Goal: Information Seeking & Learning: Learn about a topic

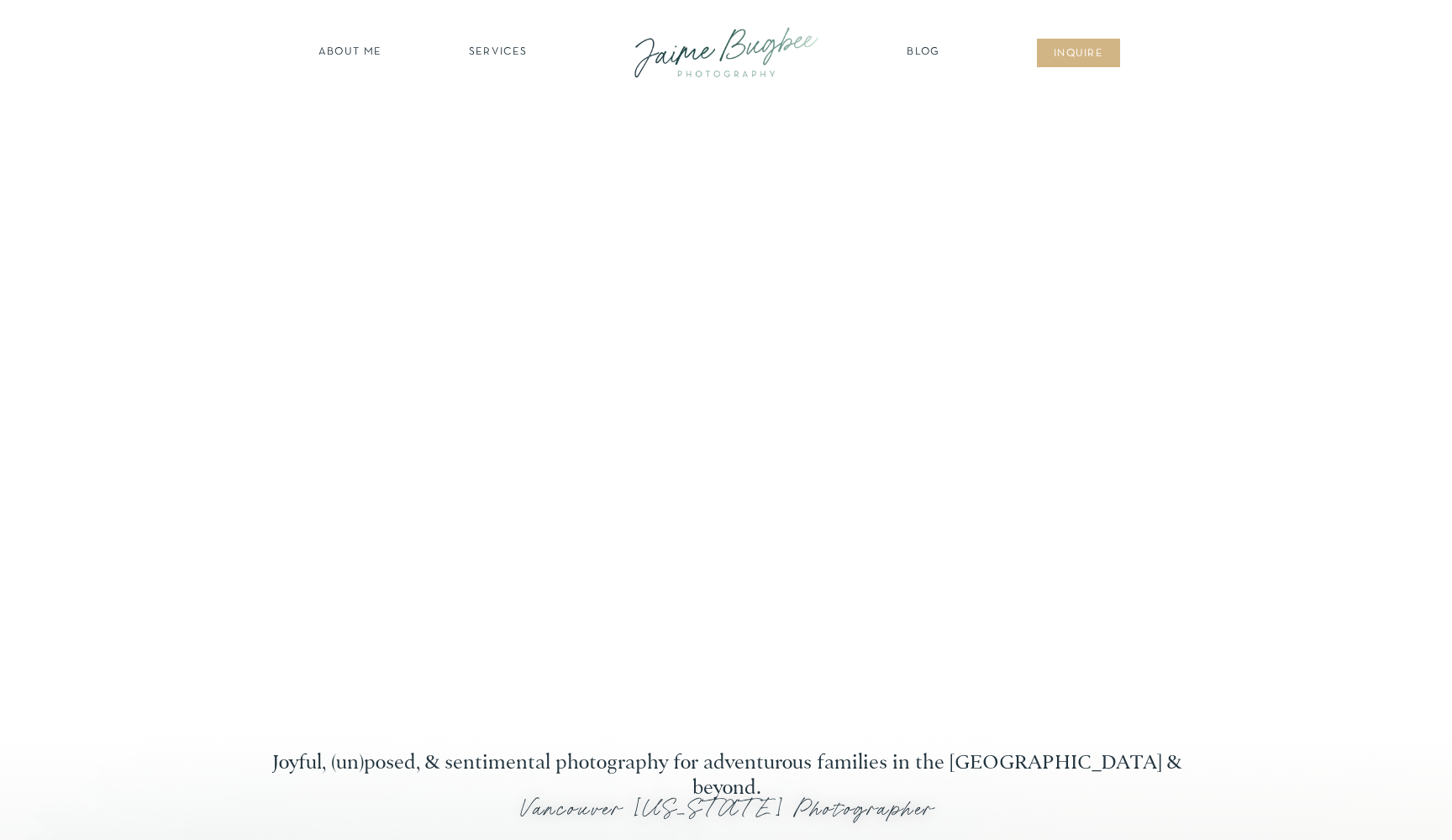
click at [912, 54] on nav "Blog" at bounding box center [924, 53] width 42 height 17
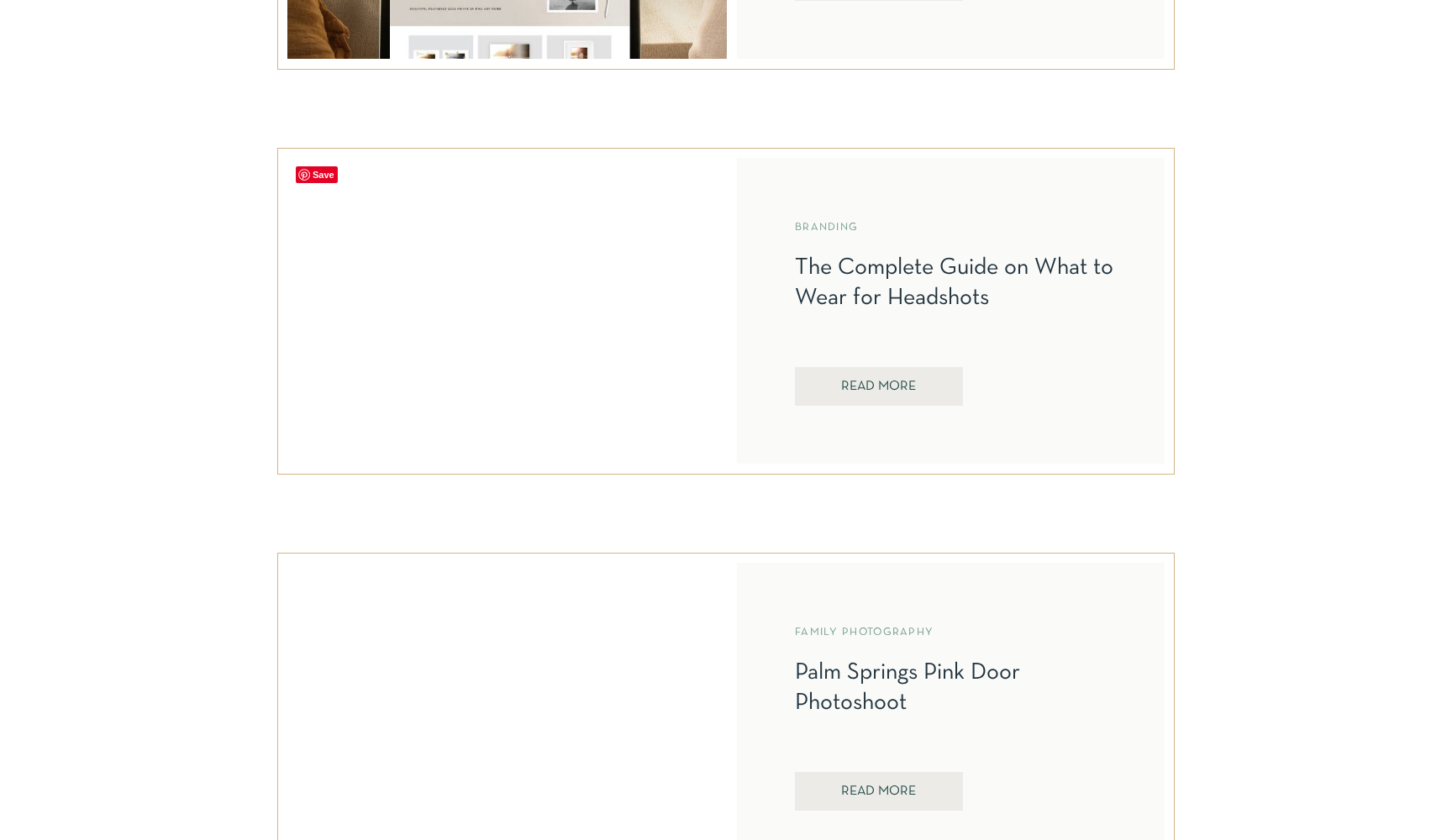
scroll to position [1119, 0]
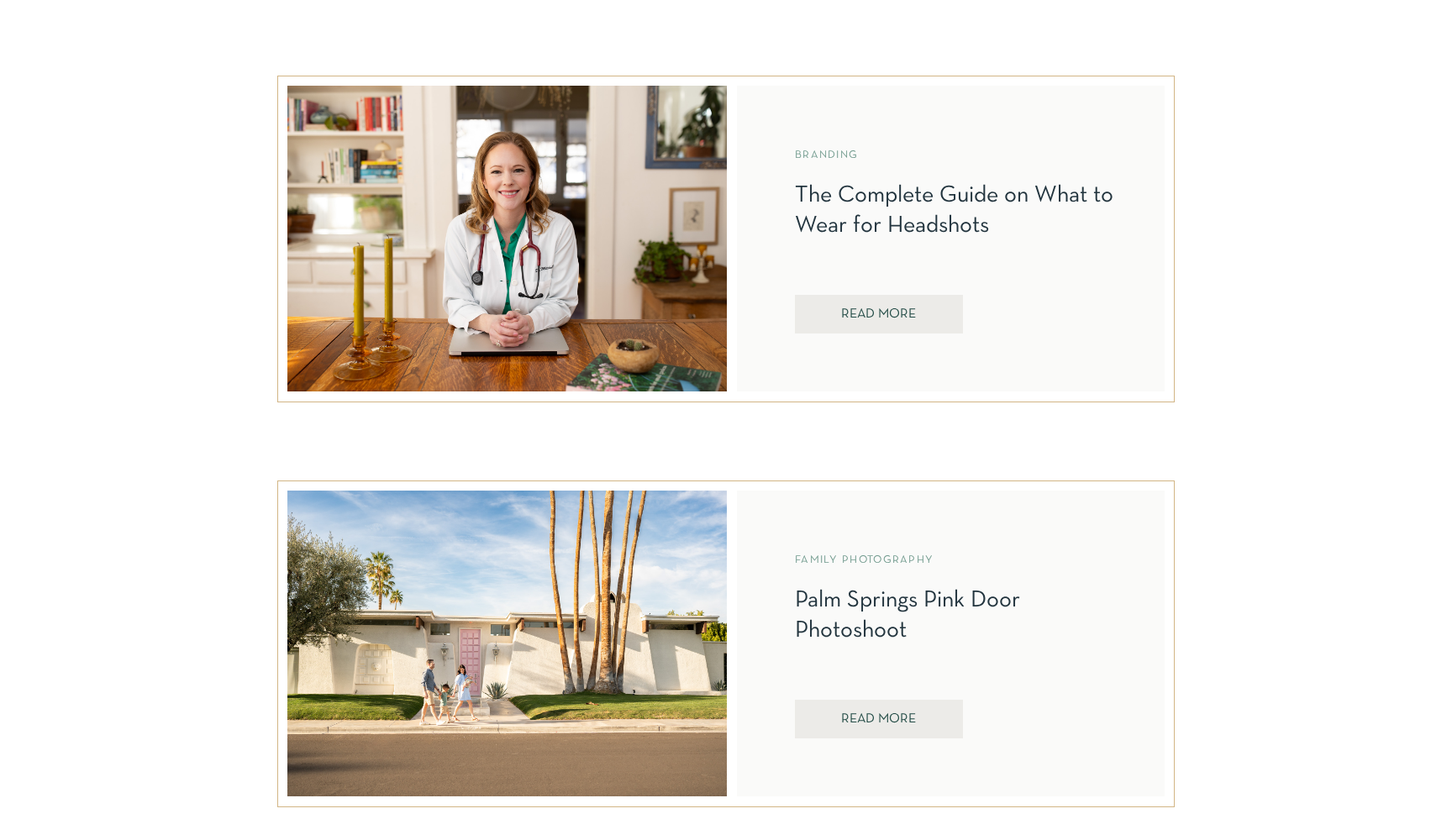
click at [895, 312] on nav "REad More" at bounding box center [878, 315] width 120 height 16
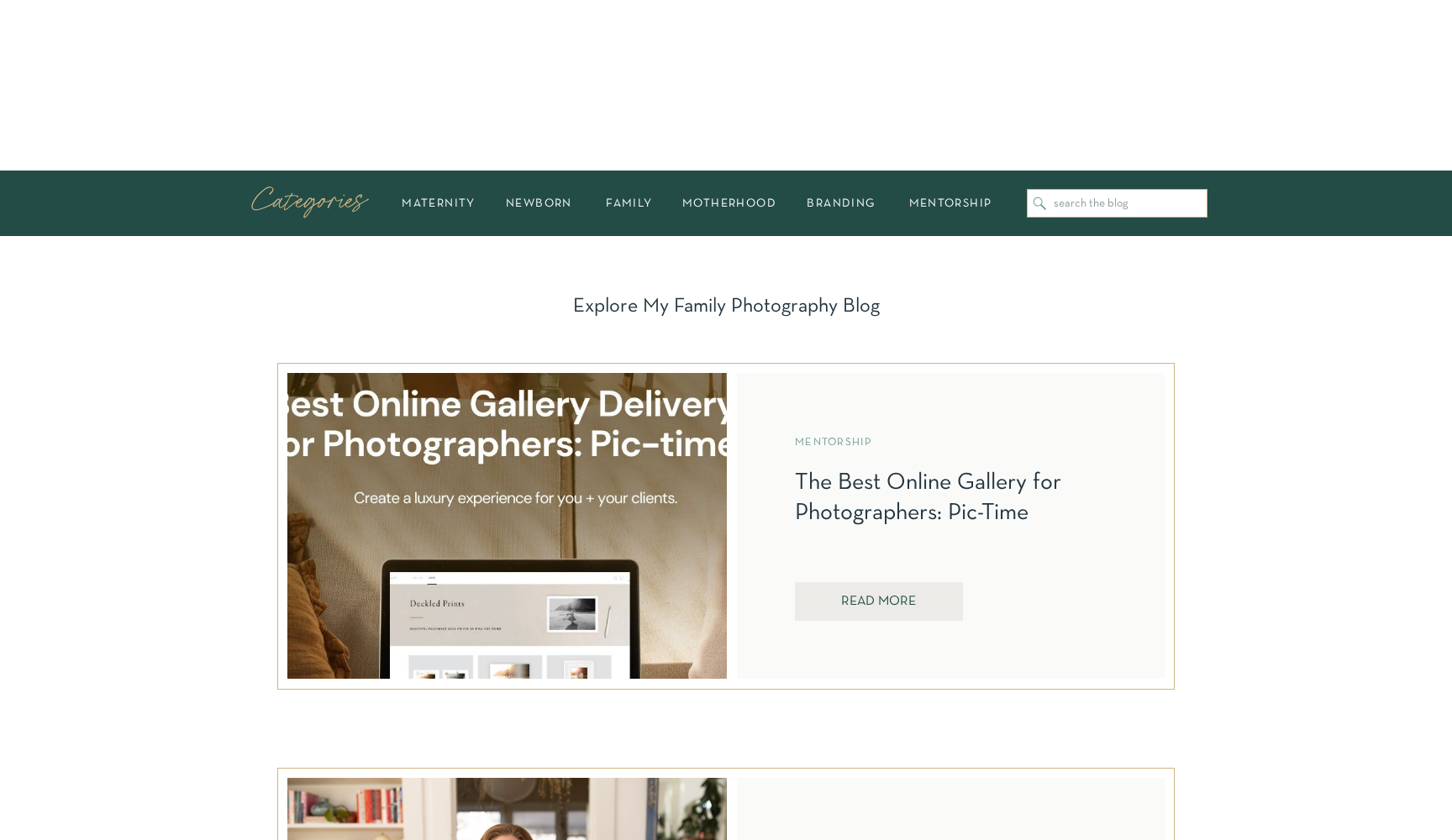
scroll to position [413, 0]
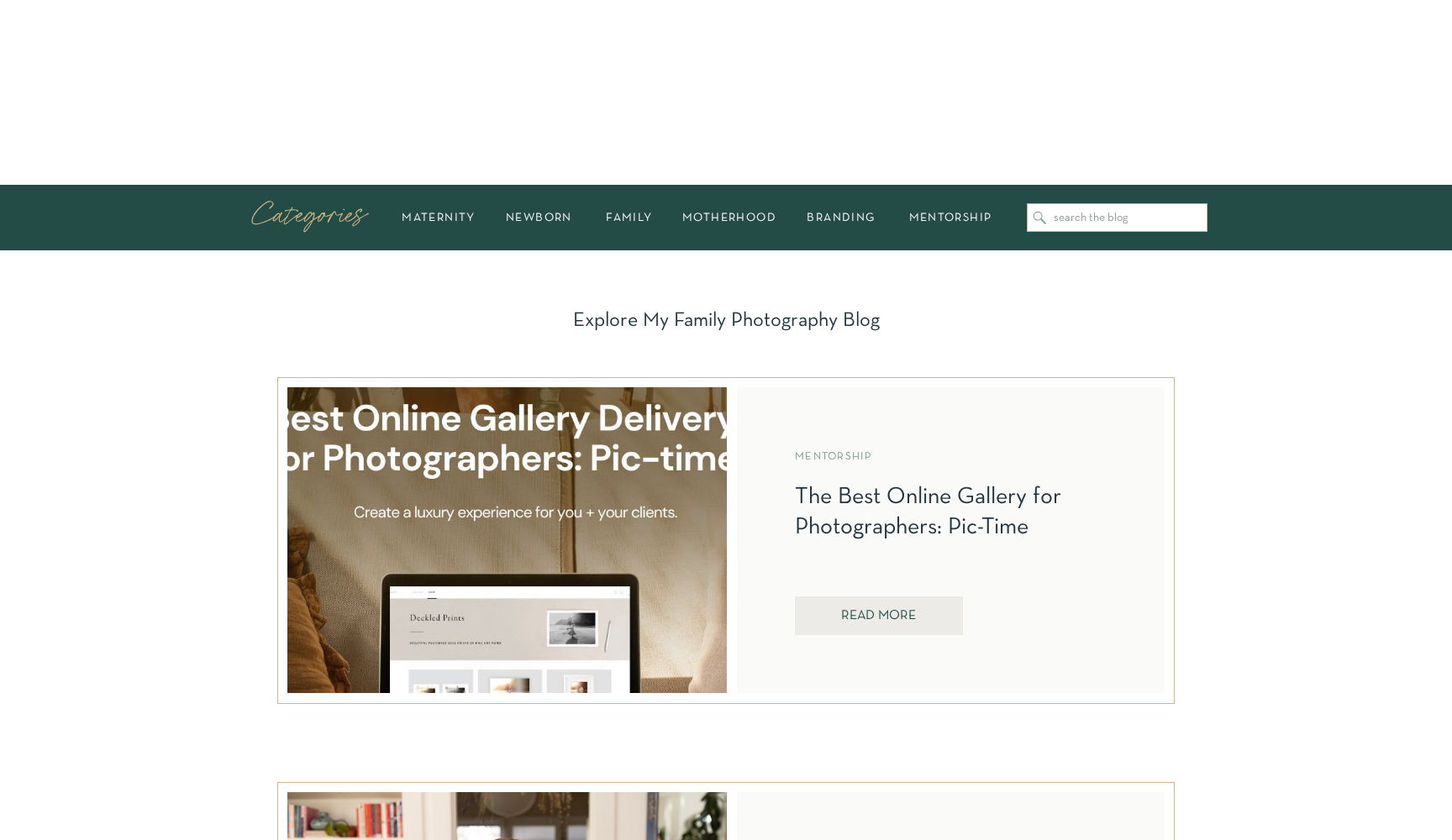
click at [1109, 216] on input "Search for:" at bounding box center [1127, 217] width 146 height 13
type input "print"
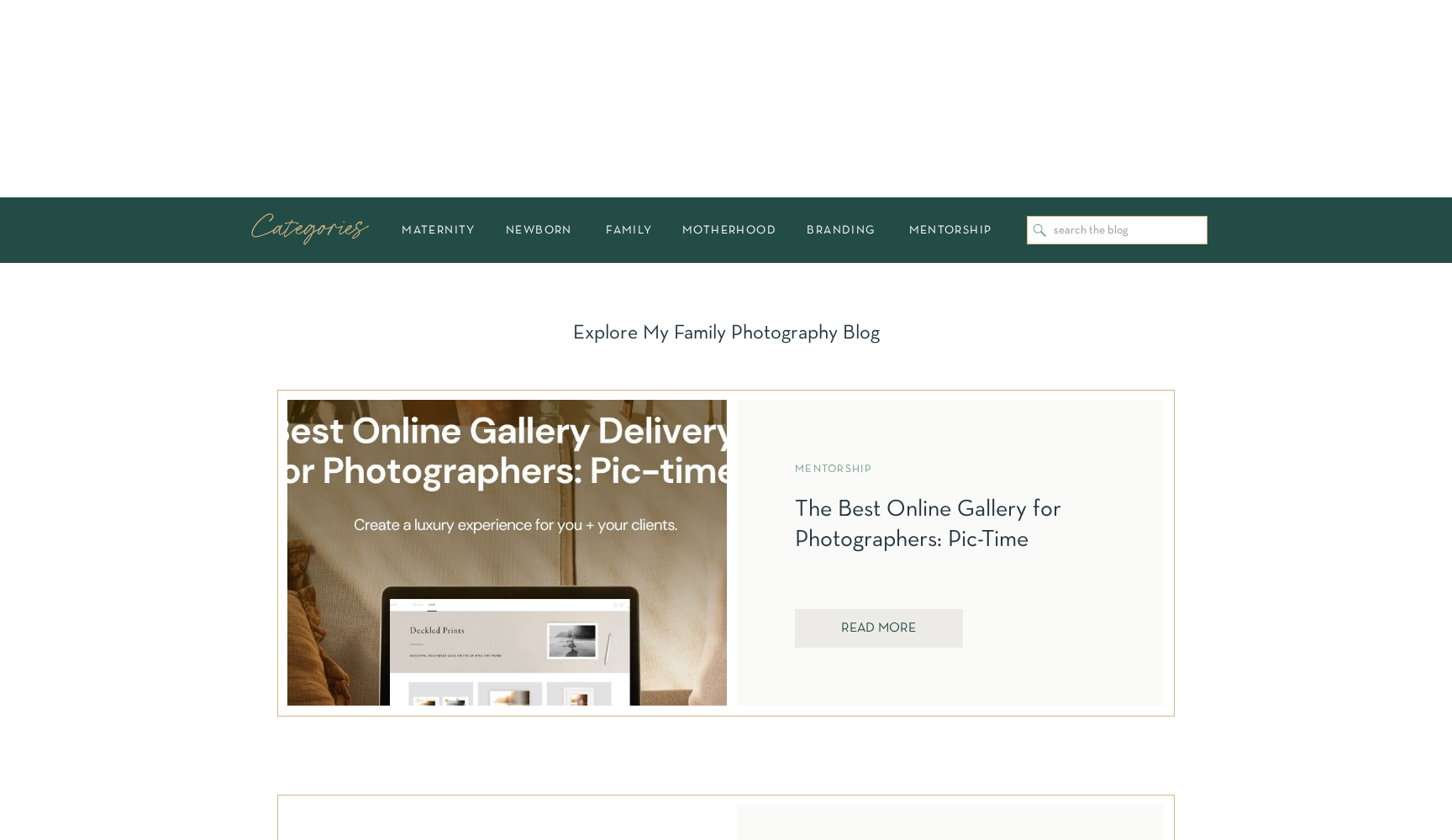
scroll to position [677, 0]
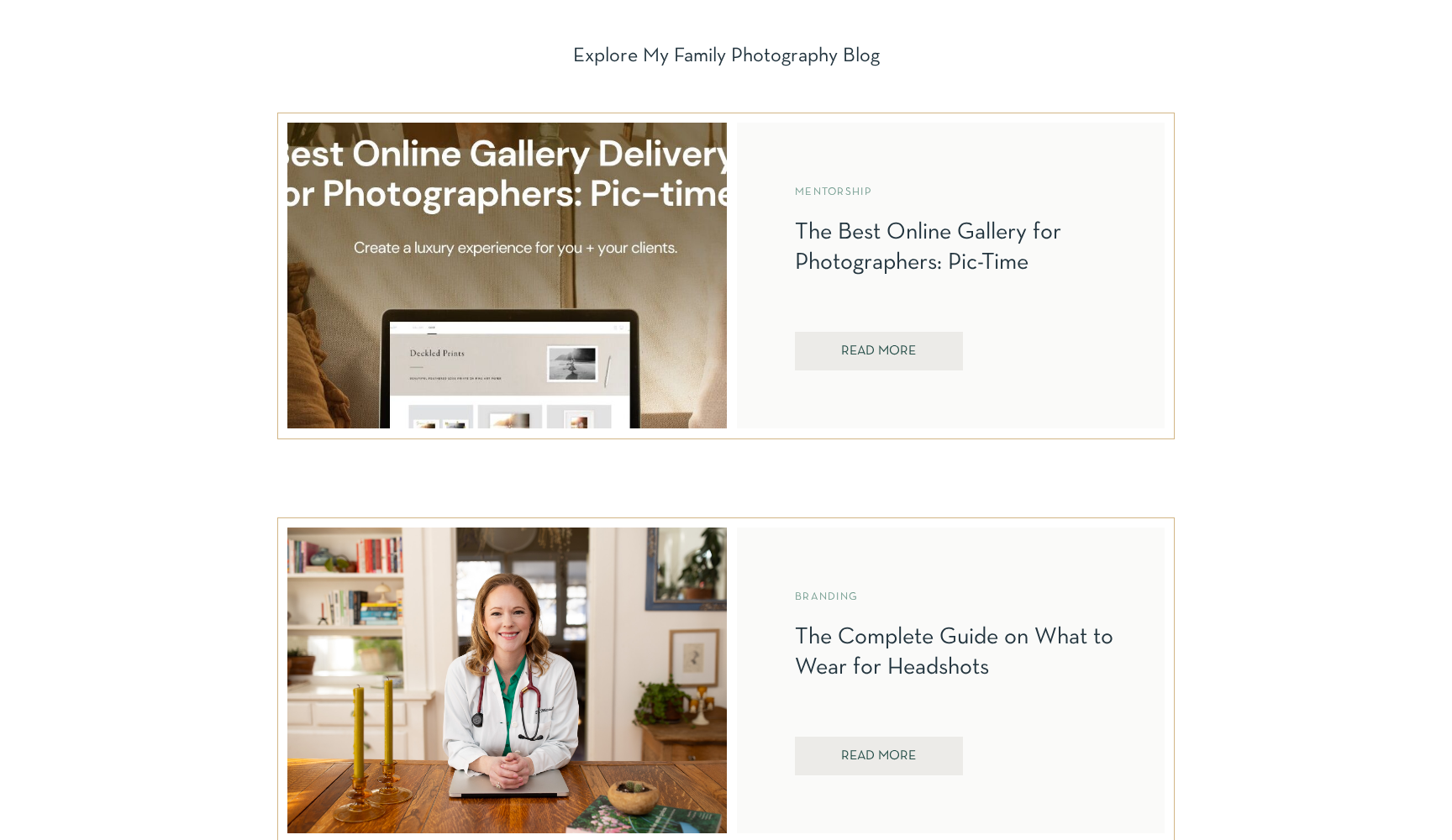
click at [868, 345] on nav "REad More" at bounding box center [878, 352] width 120 height 16
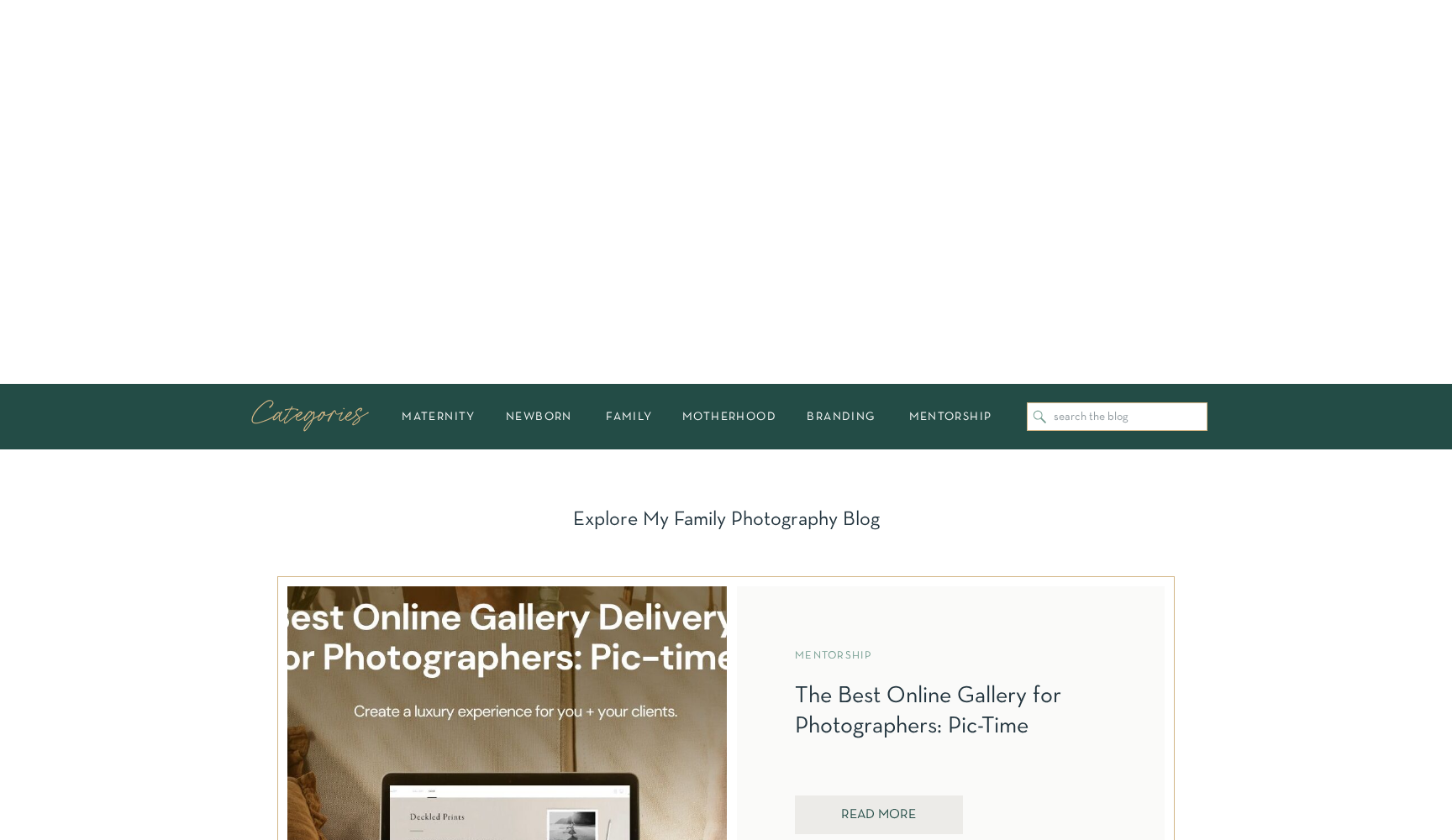
scroll to position [0, 0]
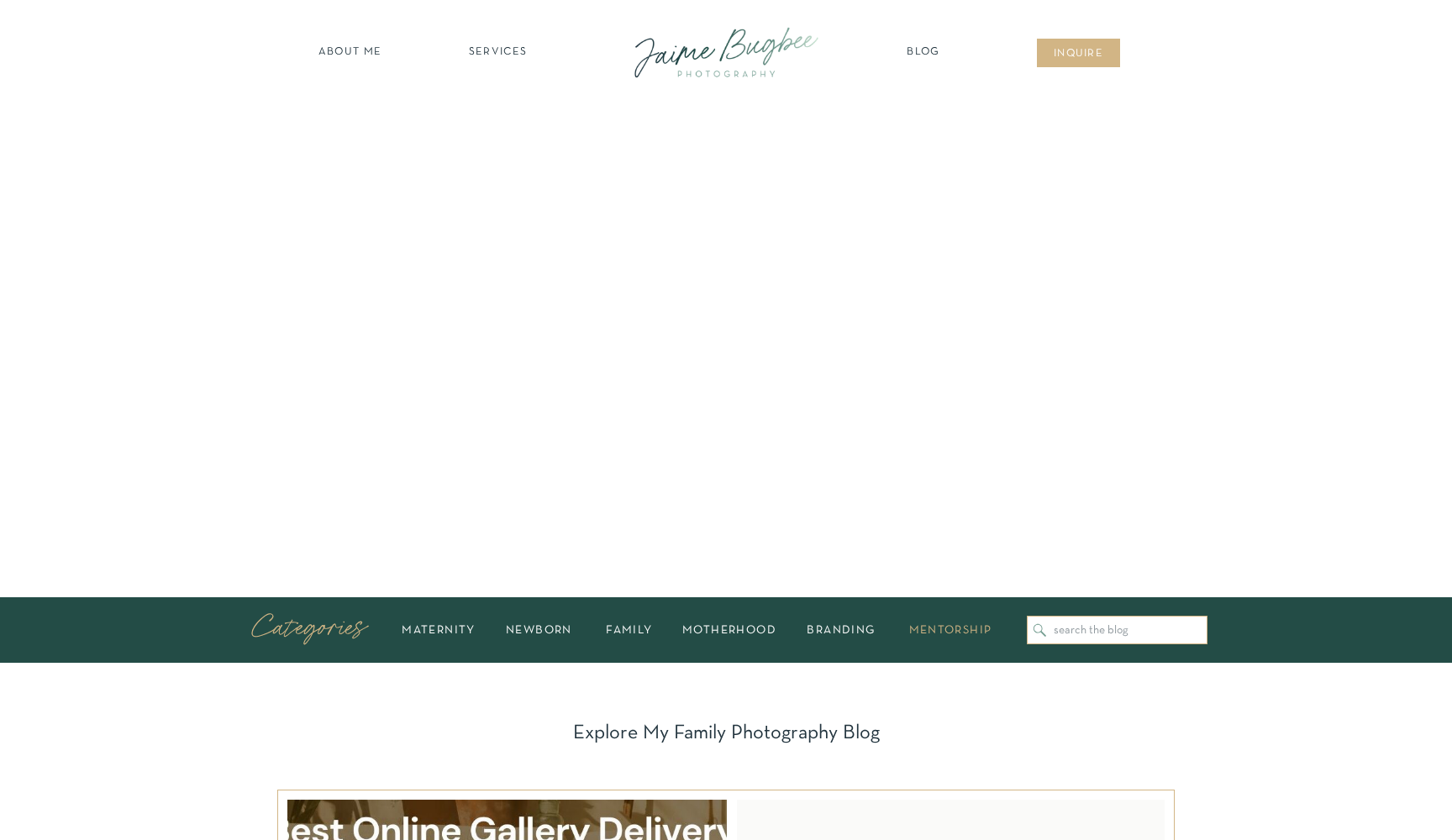
click at [964, 633] on h2 "mentorship" at bounding box center [950, 630] width 104 height 10
